Goal: Go to known website: Access a specific website the user already knows

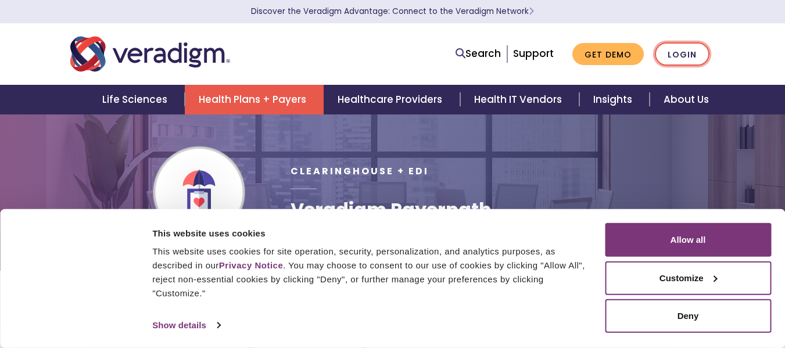
click at [690, 51] on link "Login" at bounding box center [682, 54] width 55 height 24
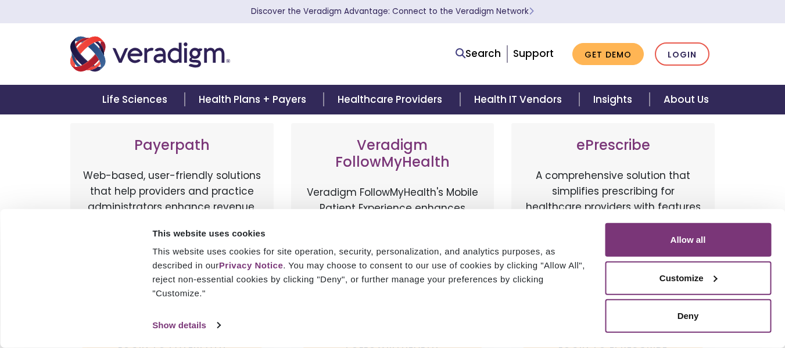
scroll to position [116, 0]
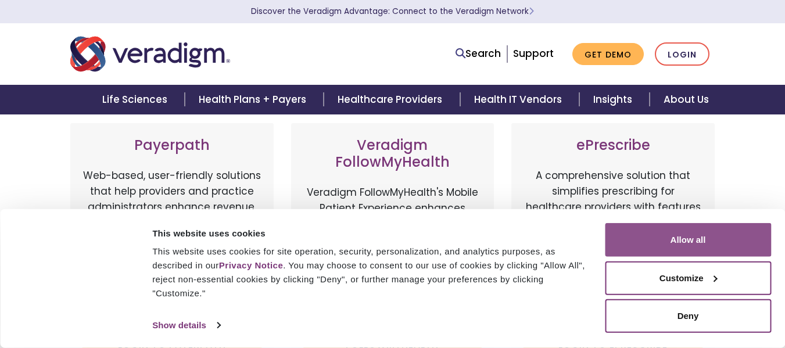
click at [644, 247] on button "Allow all" at bounding box center [688, 240] width 166 height 34
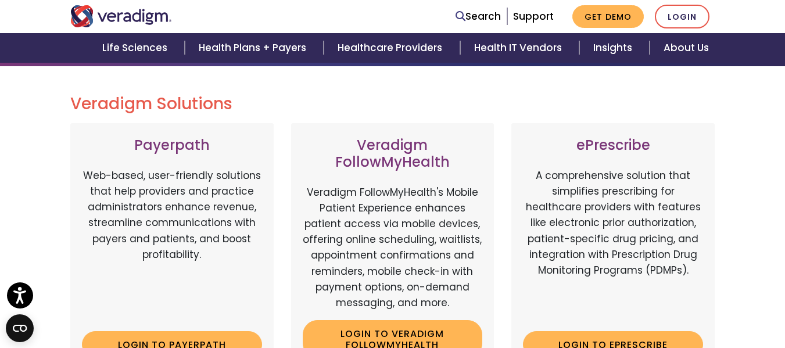
scroll to position [232, 0]
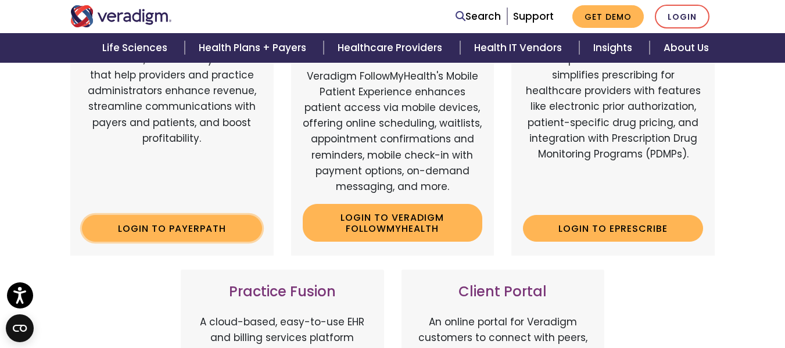
click at [205, 230] on link "Login to Payerpath" at bounding box center [172, 228] width 180 height 27
